Goal: Ask a question

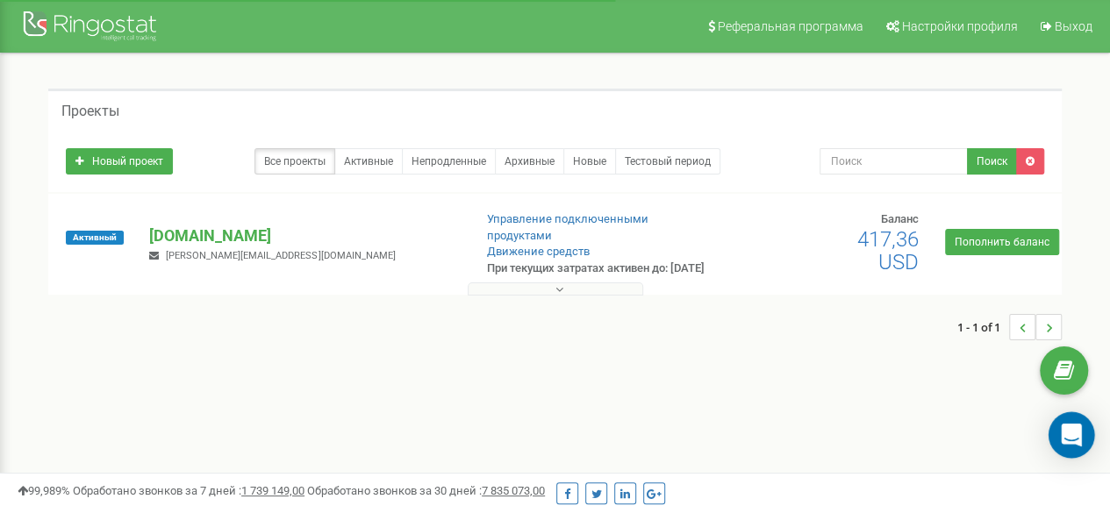
click at [1073, 425] on div "Open Intercom Messenger" at bounding box center [1072, 436] width 47 height 47
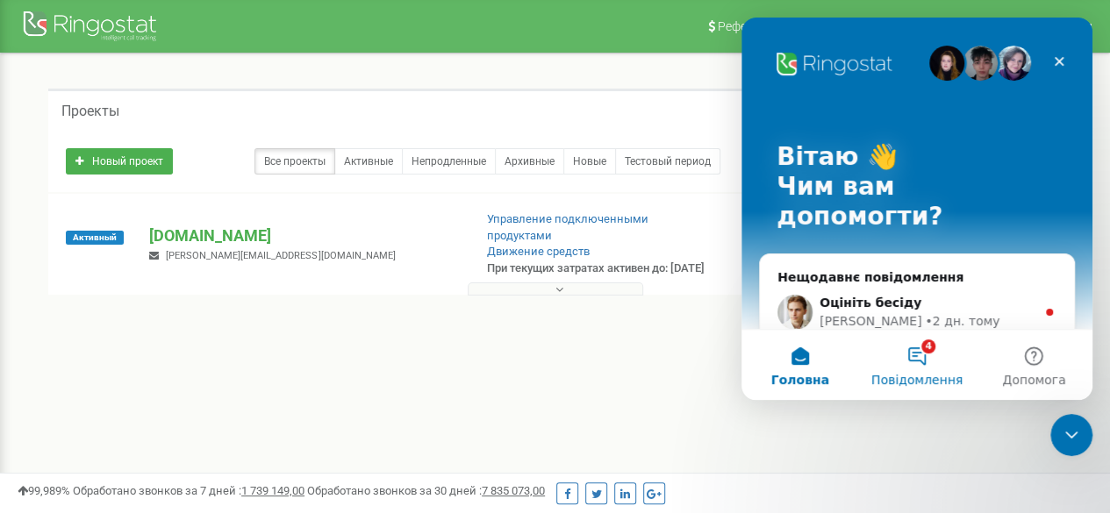
click at [914, 384] on span "Повідомлення" at bounding box center [917, 380] width 91 height 12
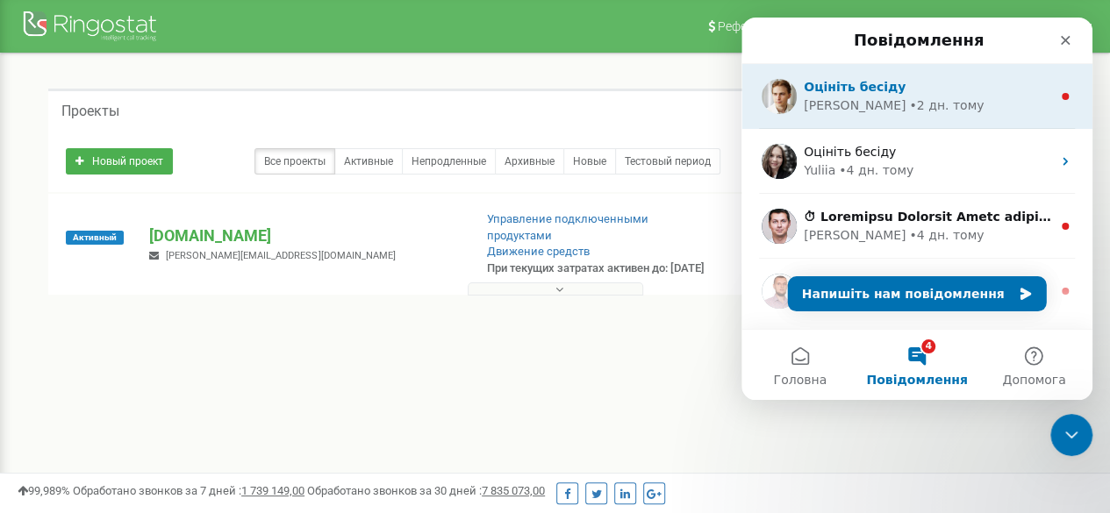
click at [909, 97] on div "• 2 дн. тому" at bounding box center [946, 106] width 75 height 18
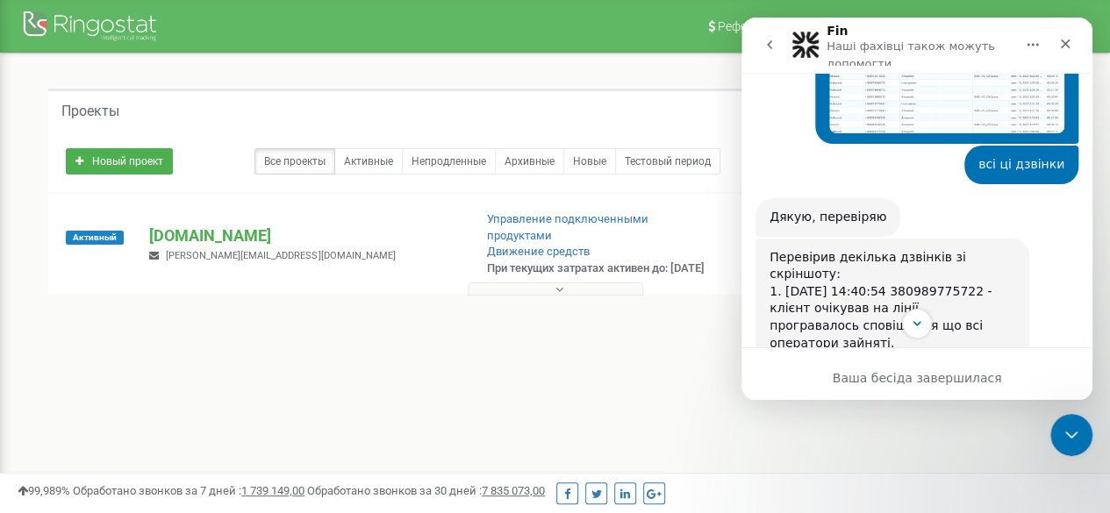
scroll to position [1073, 0]
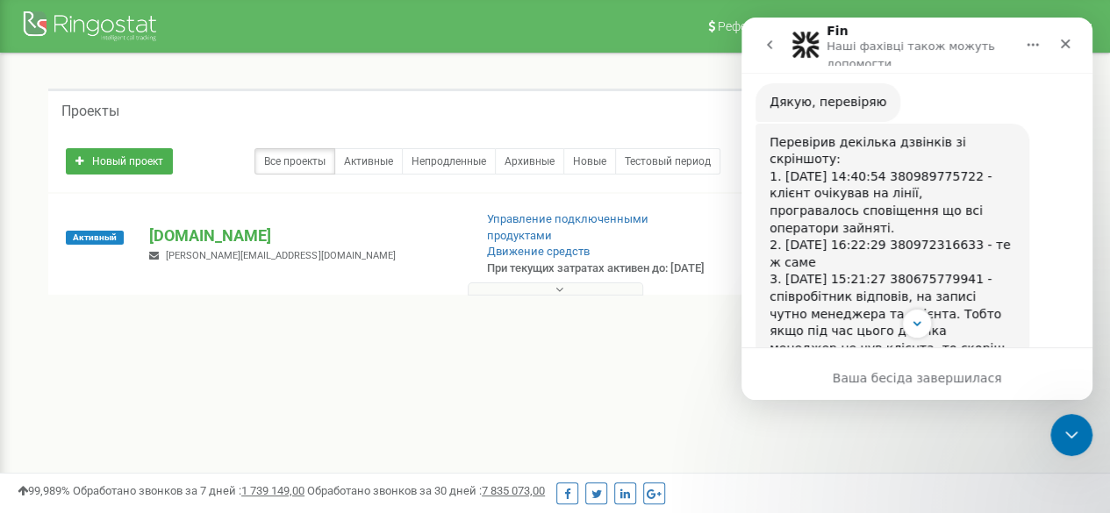
click at [766, 45] on icon "go back" at bounding box center [770, 45] width 14 height 14
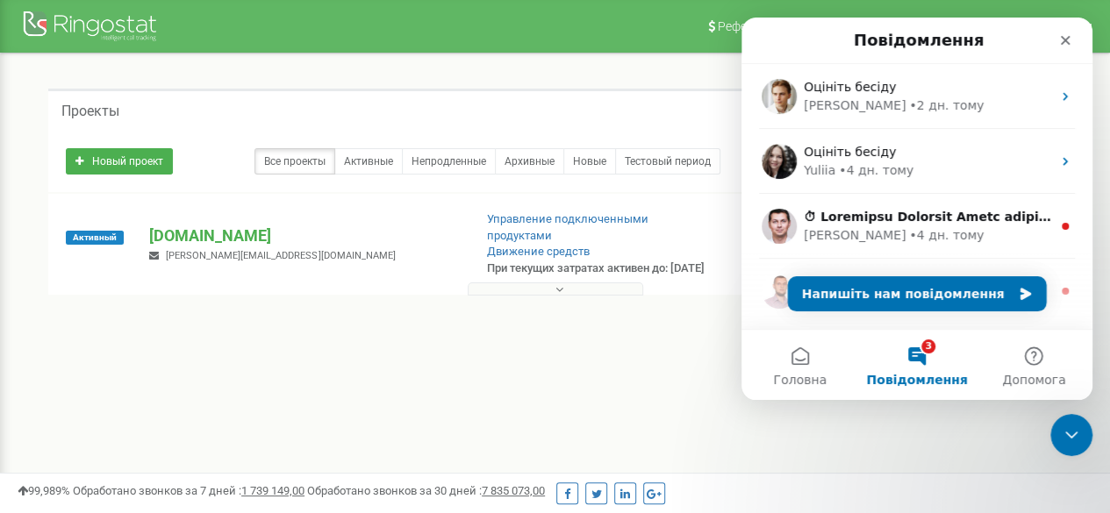
scroll to position [0, 0]
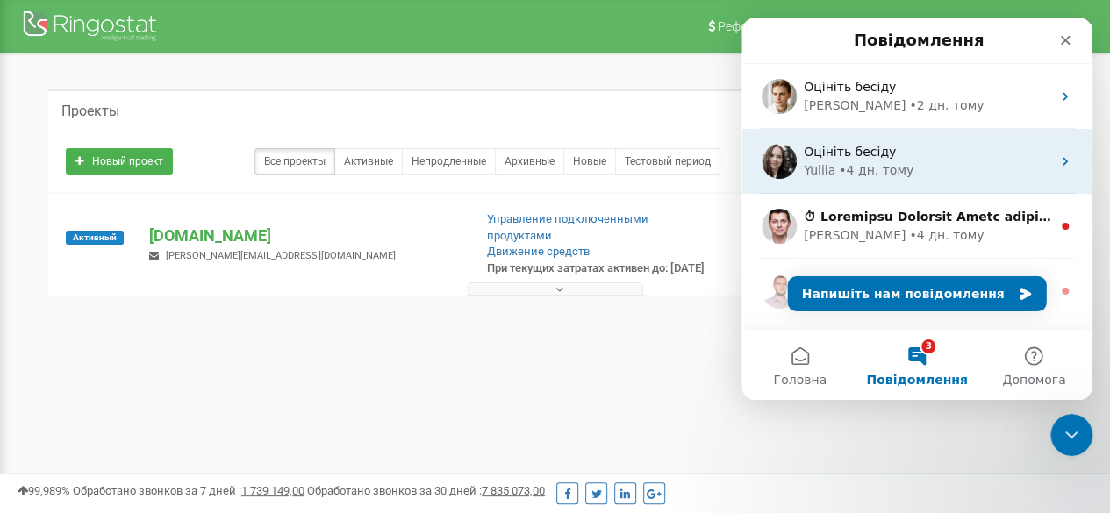
click at [838, 187] on div "Оцініть бесіду Yuliia • 4 дн. тому" at bounding box center [917, 161] width 351 height 65
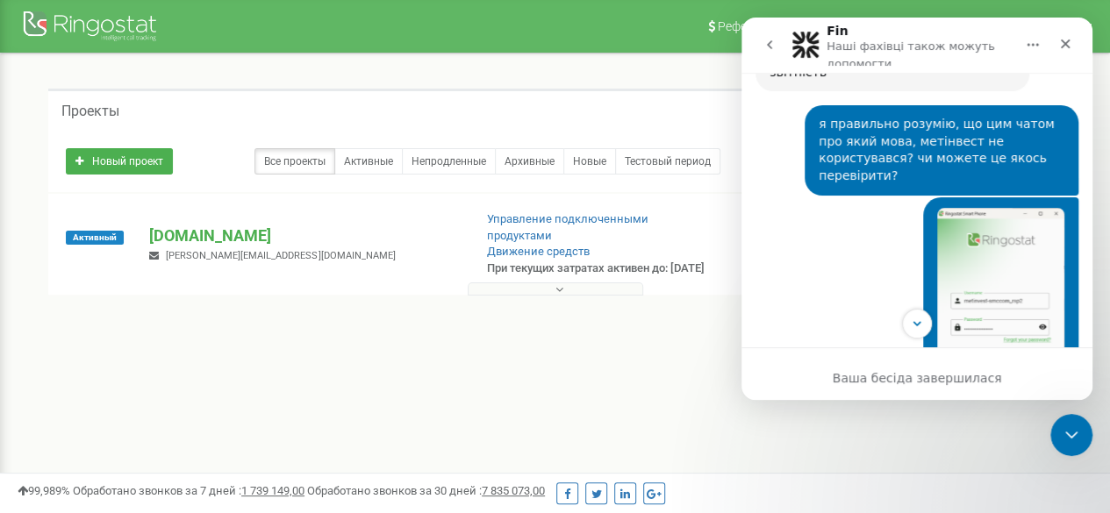
scroll to position [594, 0]
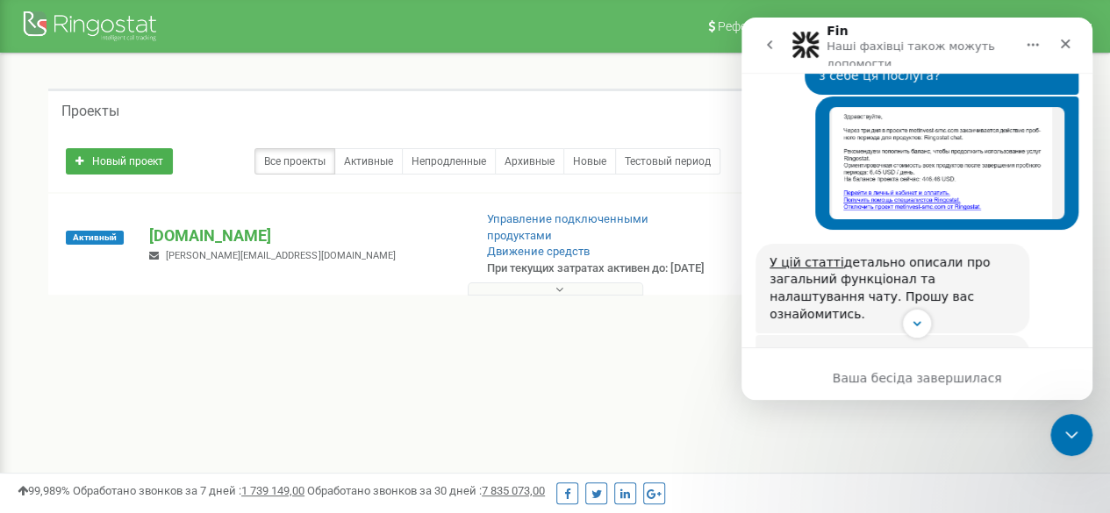
click at [758, 46] on button "go back" at bounding box center [769, 44] width 33 height 33
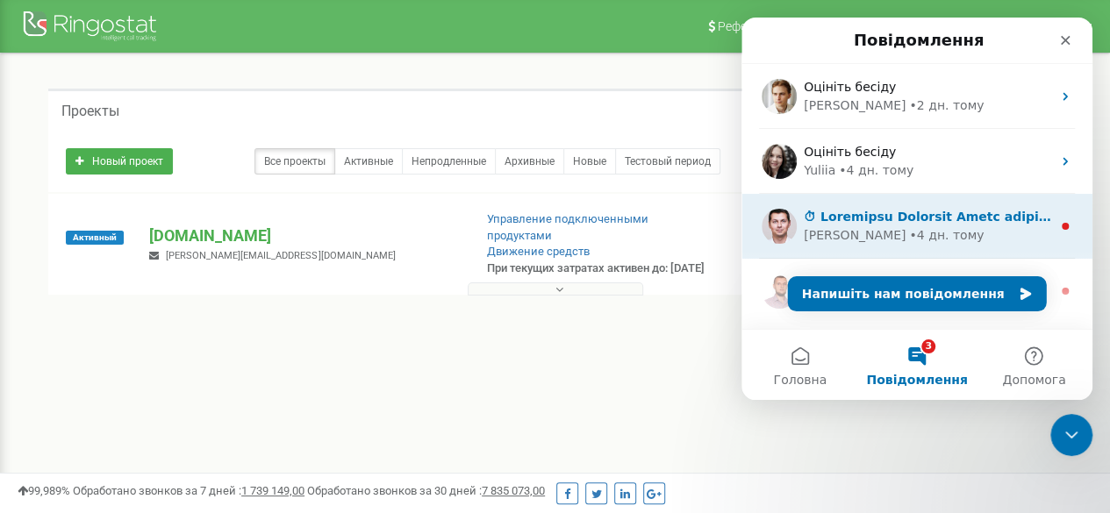
click at [796, 231] on img "Месенджер Intercom" at bounding box center [779, 226] width 35 height 35
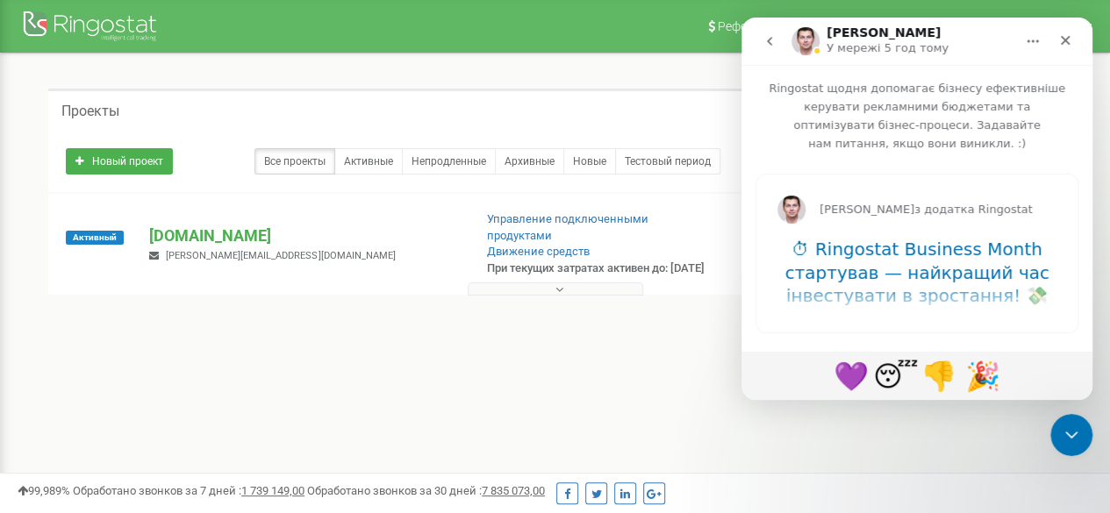
click at [767, 38] on icon "go back" at bounding box center [770, 41] width 14 height 14
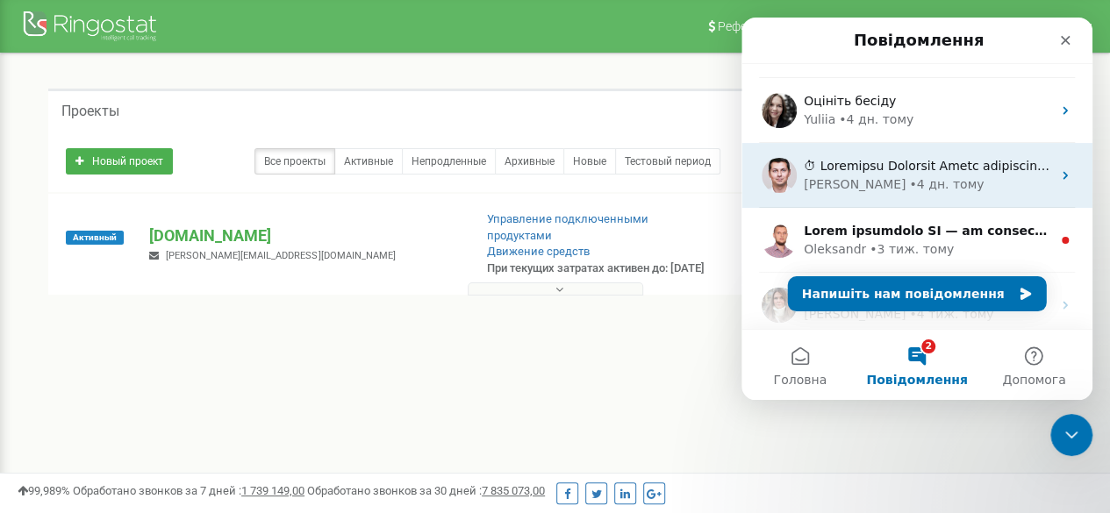
scroll to position [88, 0]
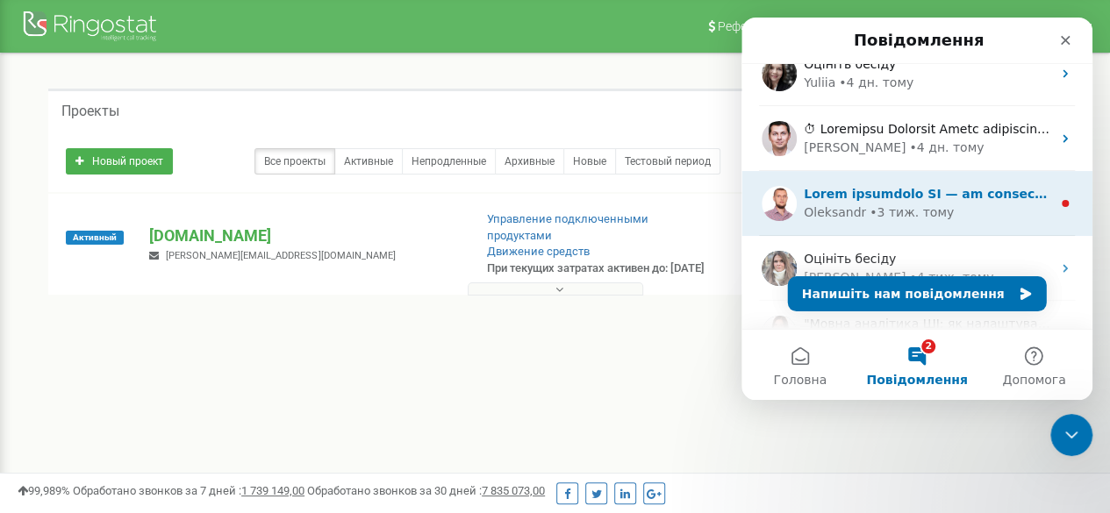
click at [829, 213] on div "Oleksandr" at bounding box center [835, 213] width 62 height 18
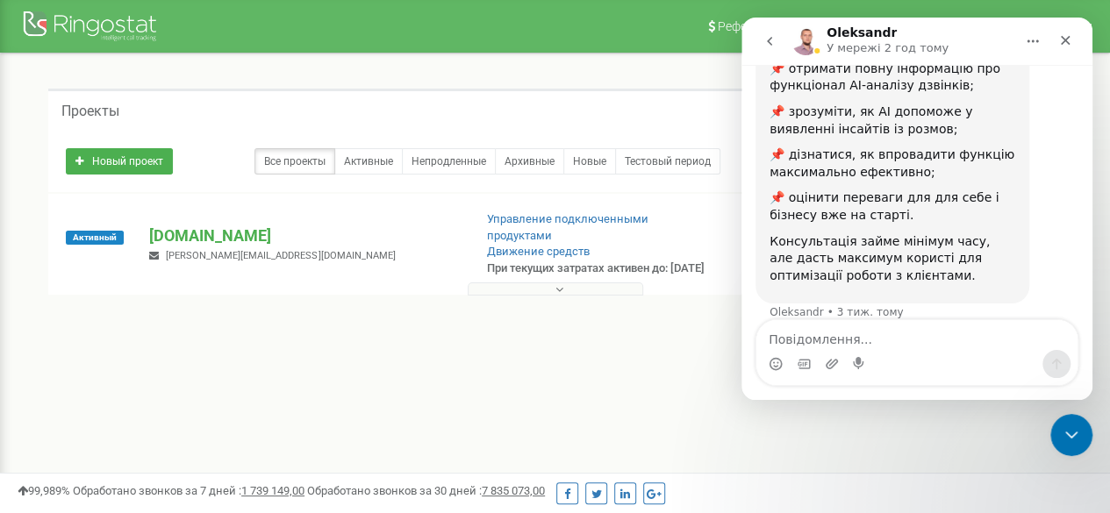
scroll to position [406, 0]
click at [768, 46] on icon "go back" at bounding box center [770, 41] width 14 height 14
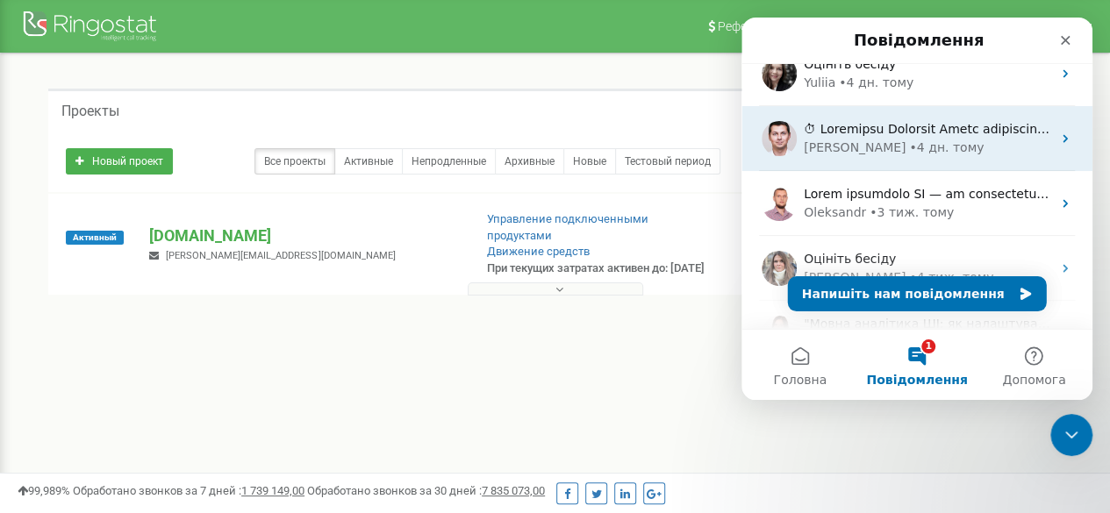
scroll to position [176, 0]
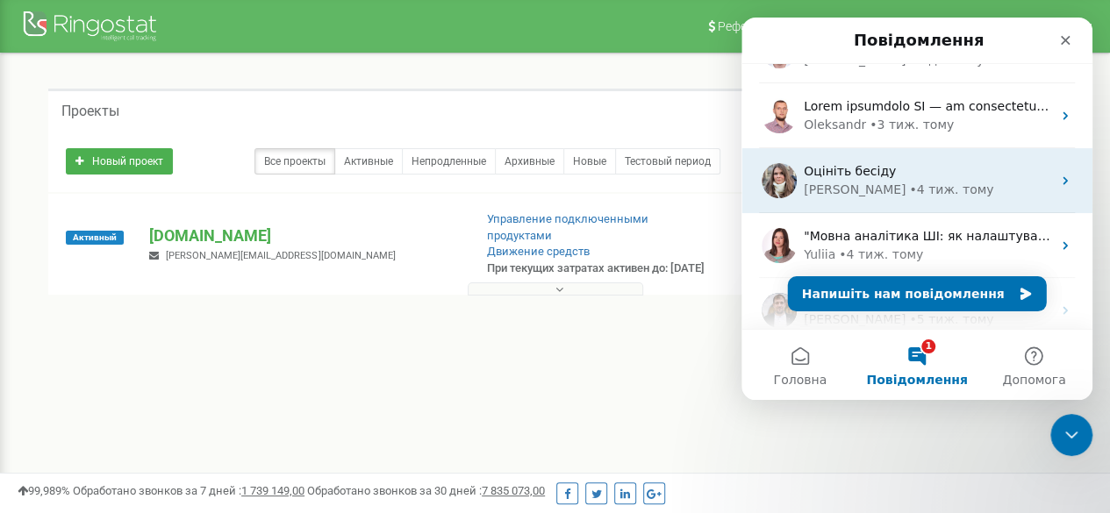
click at [833, 190] on div "[PERSON_NAME] • 4 тиж. тому" at bounding box center [928, 190] width 248 height 18
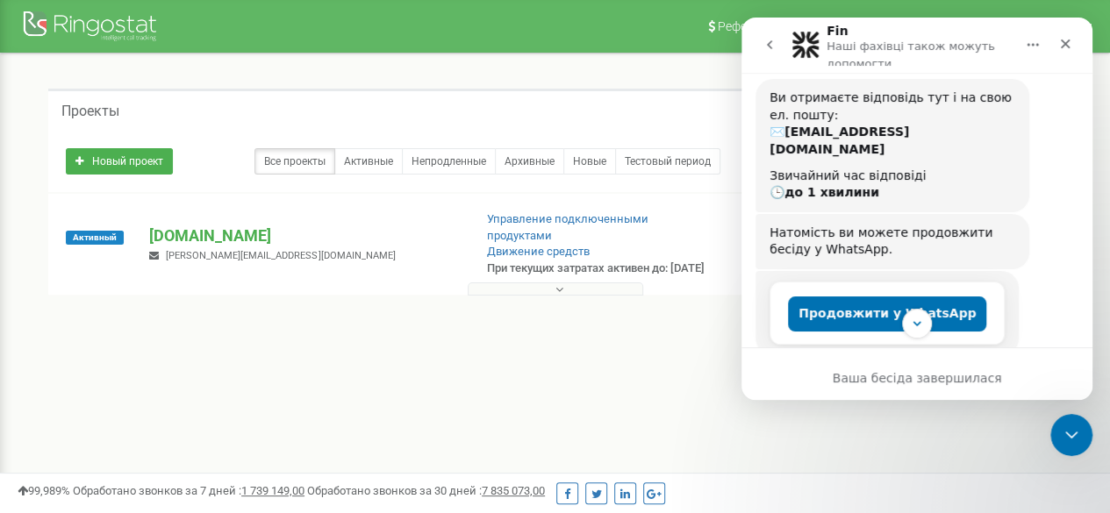
scroll to position [0, 0]
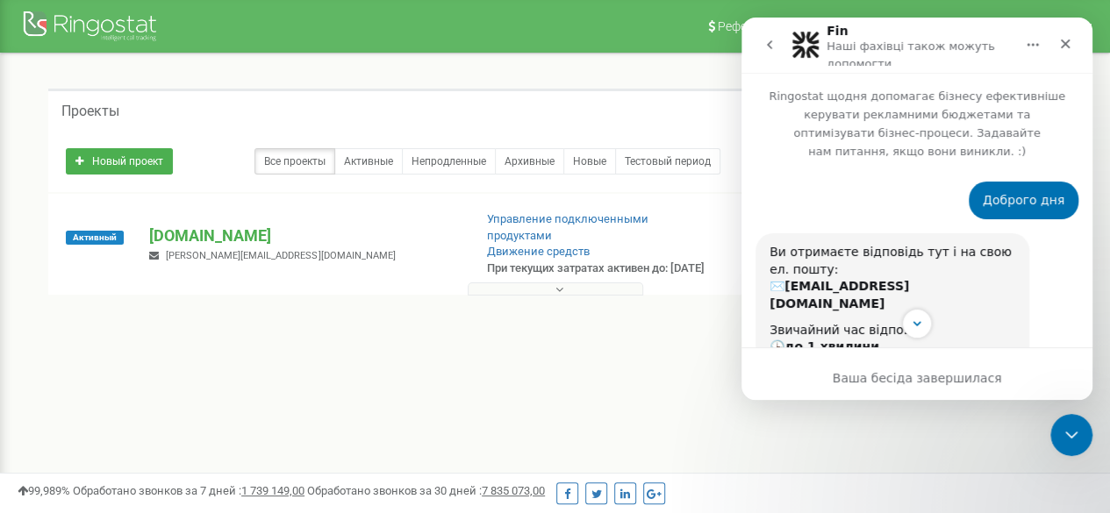
click at [777, 41] on button "go back" at bounding box center [769, 44] width 33 height 33
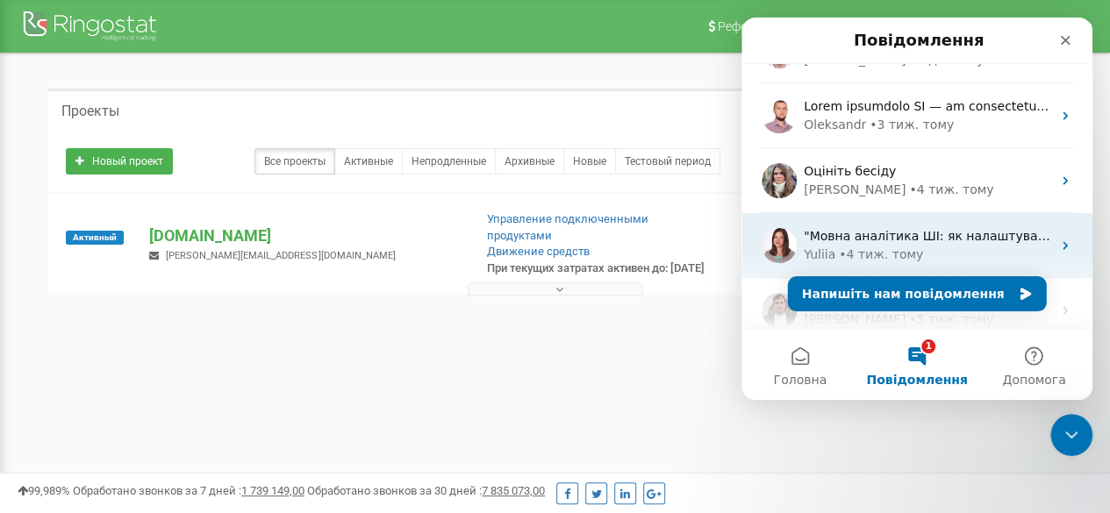
scroll to position [263, 0]
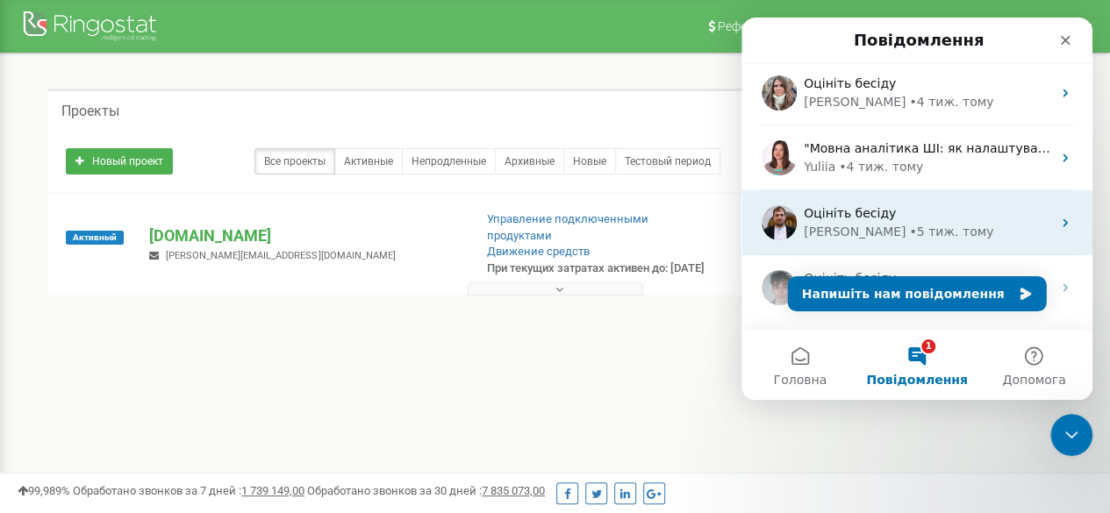
click at [826, 226] on div "[PERSON_NAME]" at bounding box center [855, 232] width 102 height 18
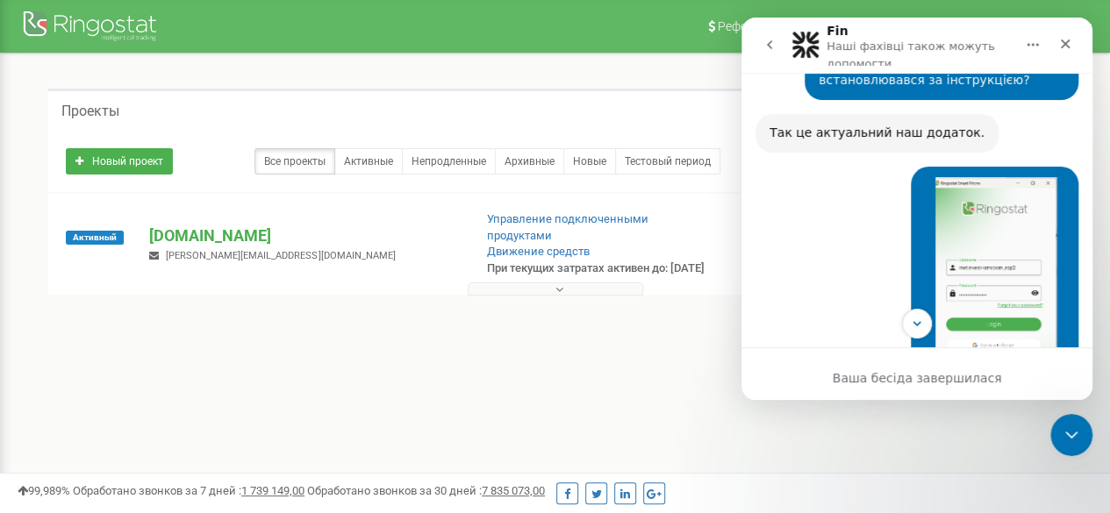
scroll to position [5913, 0]
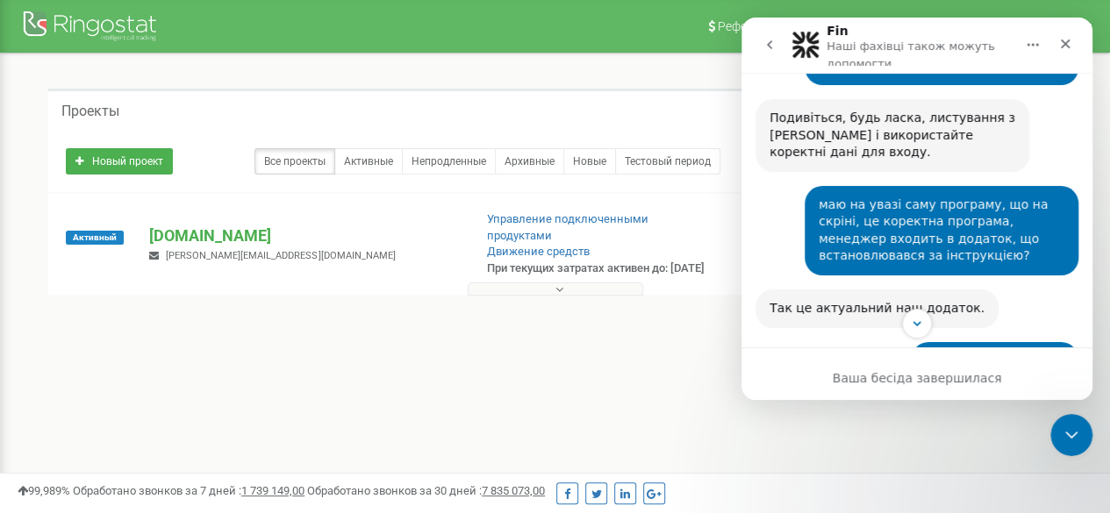
click at [767, 49] on icon "go back" at bounding box center [770, 45] width 14 height 14
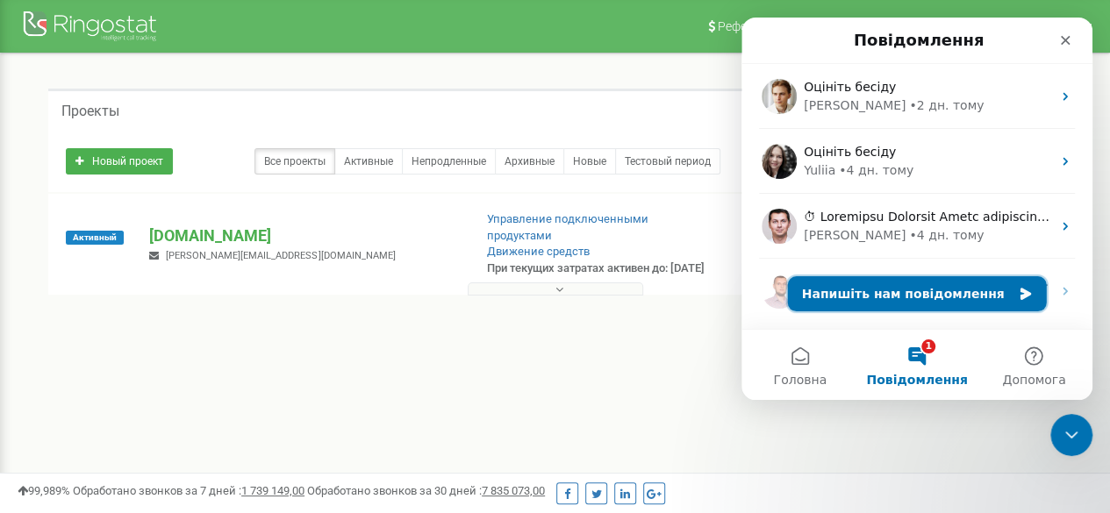
click at [917, 306] on button "Напишіть нам повідомлення" at bounding box center [917, 293] width 259 height 35
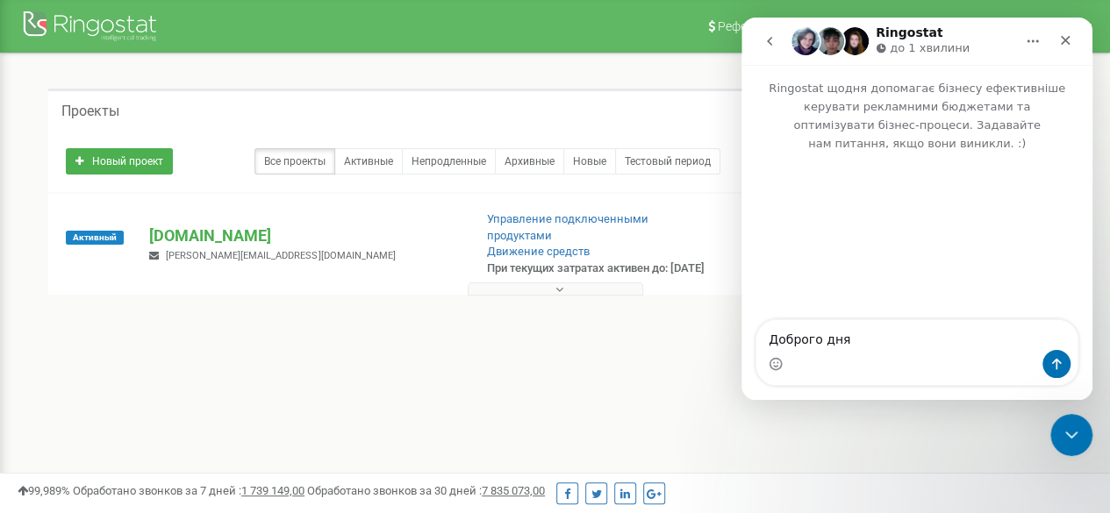
type textarea "Доброго дня."
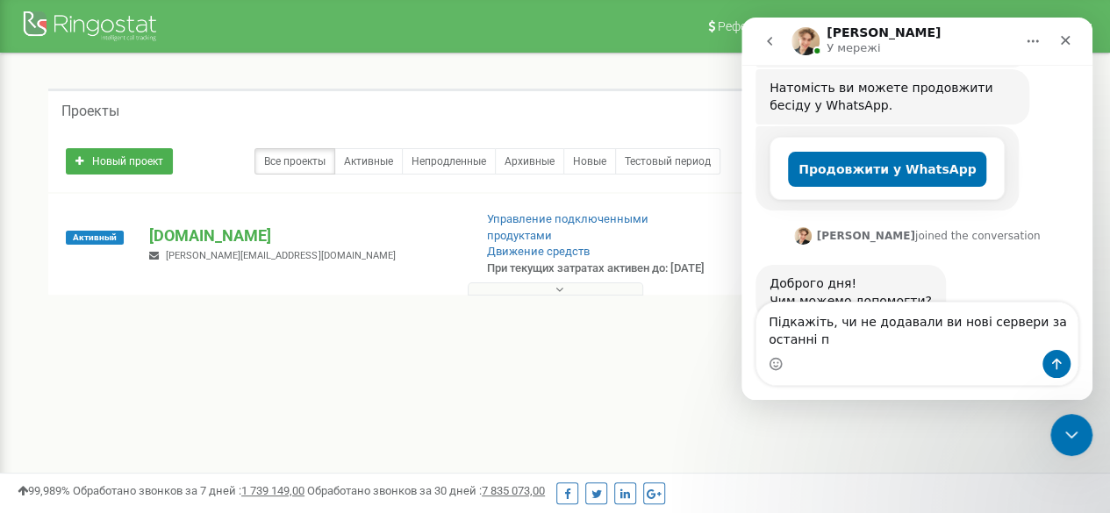
scroll to position [309, 0]
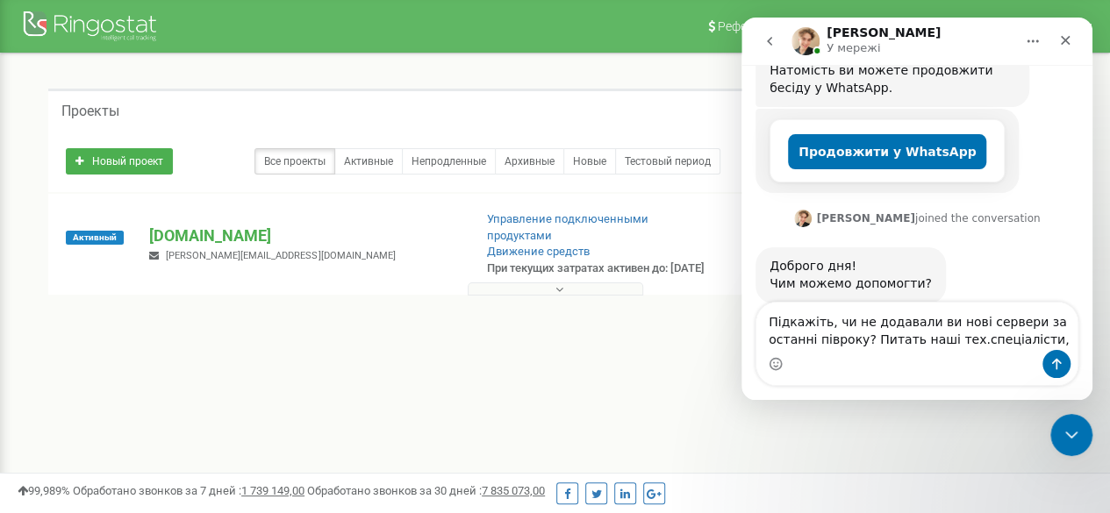
click at [847, 339] on textarea "Підкажіть, чи не додавали ви нові сервери за останні півроку? Питать наші тех.с…" at bounding box center [917, 326] width 321 height 47
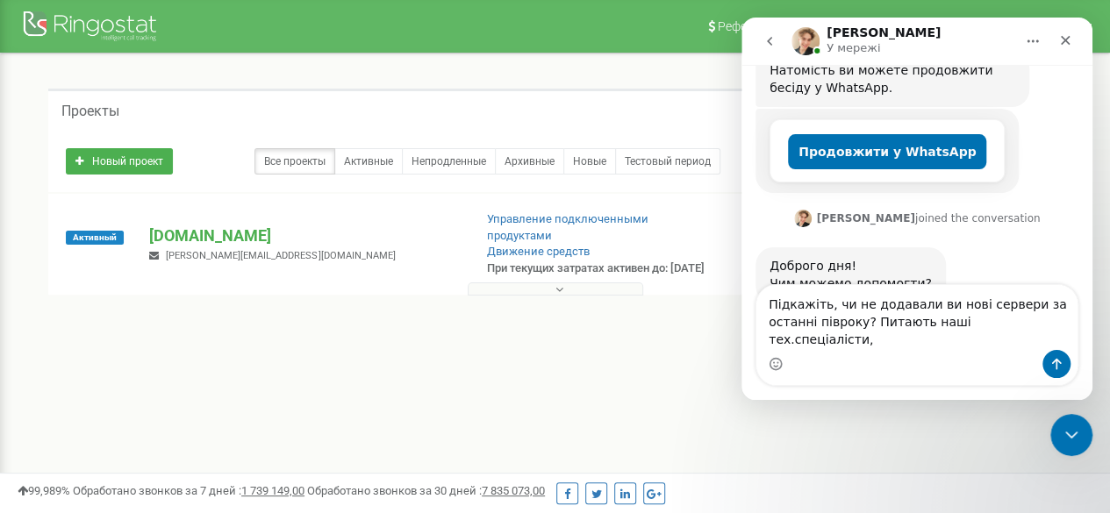
click at [995, 340] on textarea "Підкажіть, чи не додавали ви нові сервери за останні півроку? Питають наші тех.…" at bounding box center [917, 317] width 321 height 65
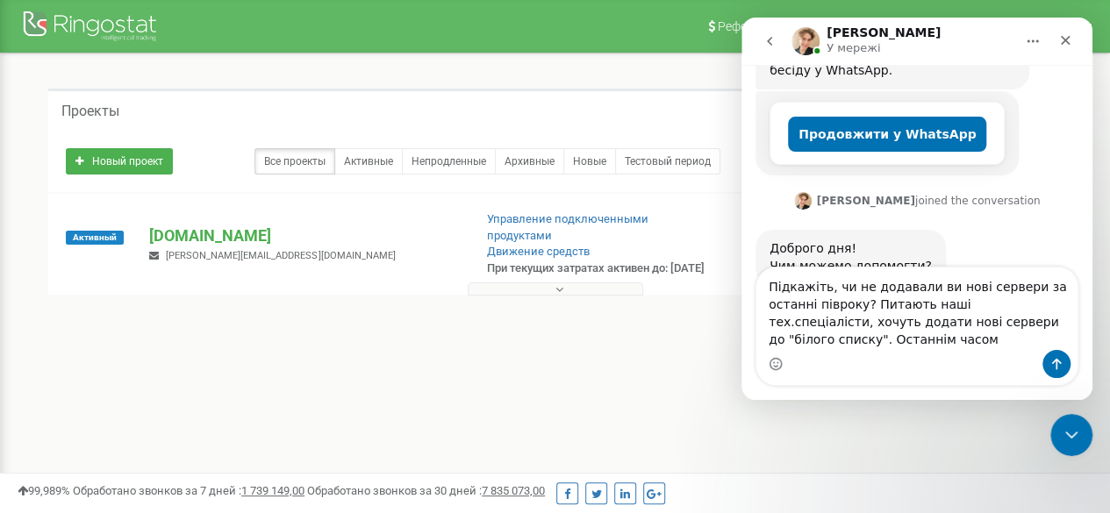
drag, startPoint x: 958, startPoint y: 344, endPoint x: 1053, endPoint y: 331, distance: 96.6
click at [1053, 331] on textarea "Підкажіть, чи не додавали ви нові сервери за останні півроку? Питають наші тех.…" at bounding box center [917, 309] width 321 height 83
drag, startPoint x: 1052, startPoint y: 349, endPoint x: 960, endPoint y: 358, distance: 91.7
click at [960, 358] on div "Підкажіть, чи не додавали ви нові сервери за останні півроку? Питають наші тех.…" at bounding box center [917, 327] width 321 height 118
type textarea "Підкажіть, чи не додавали ви нові сервери за останні півроку? Питають наші тех.…"
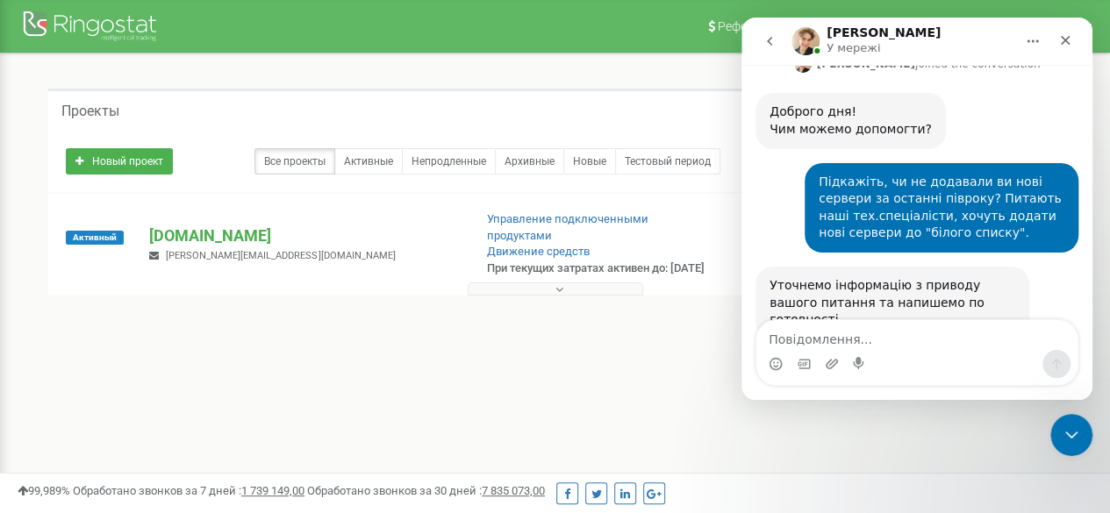
scroll to position [465, 0]
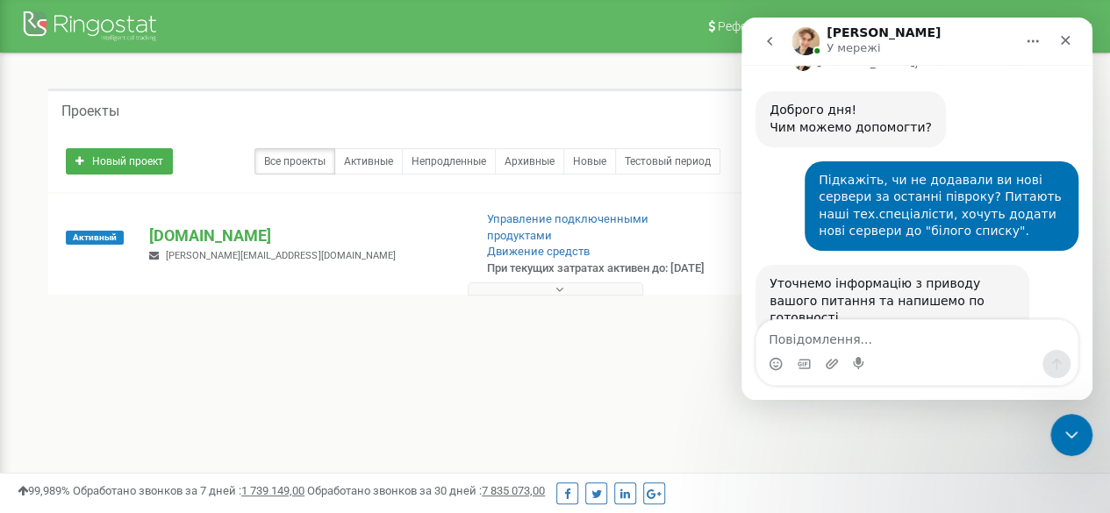
type textarea "л"
type textarea "дякую"
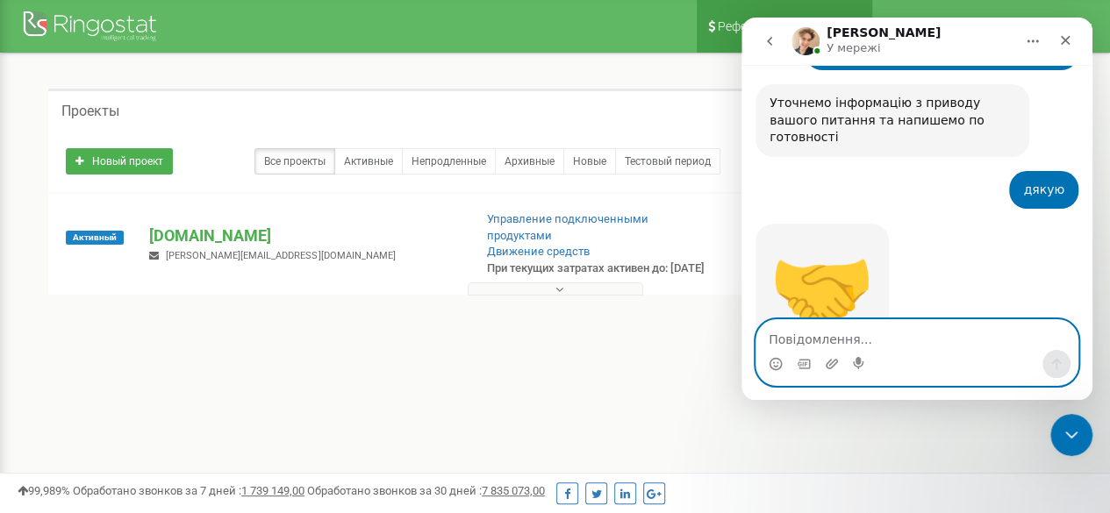
scroll to position [648, 0]
